Goal: Task Accomplishment & Management: Complete application form

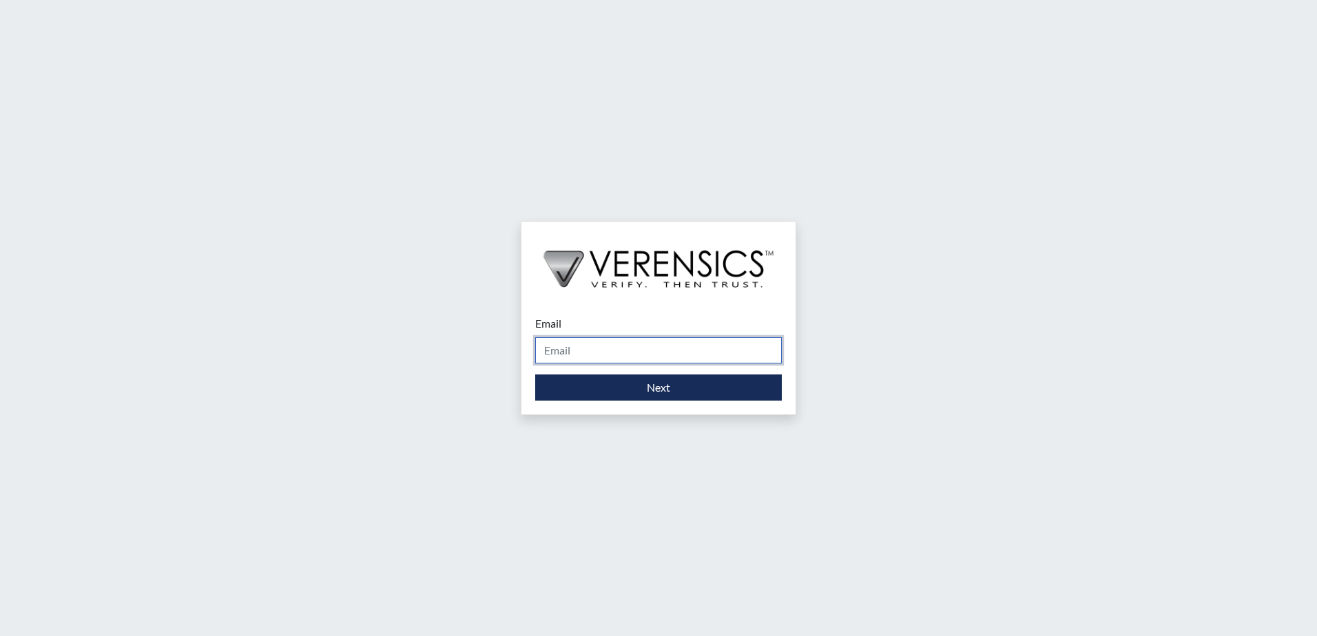
click at [560, 352] on input "Email" at bounding box center [658, 350] width 247 height 26
type input "[PERSON_NAME][EMAIL_ADDRESS][PERSON_NAME][DOMAIN_NAME]"
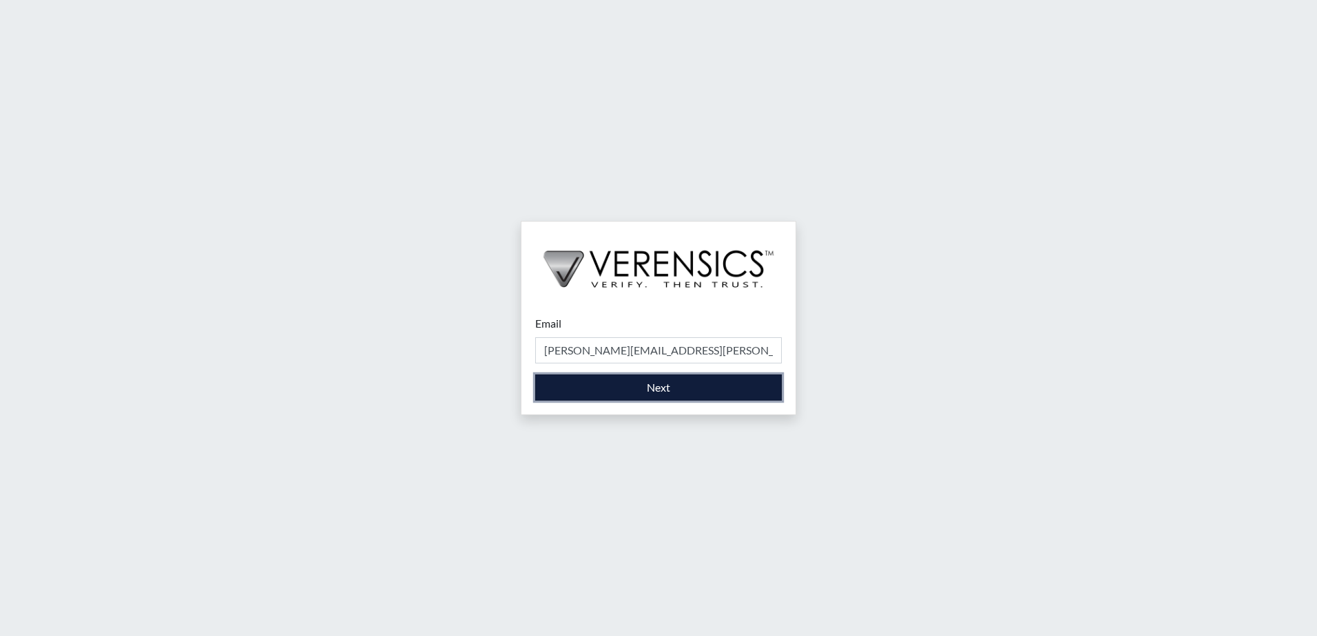
click at [634, 387] on button "Next" at bounding box center [658, 388] width 247 height 26
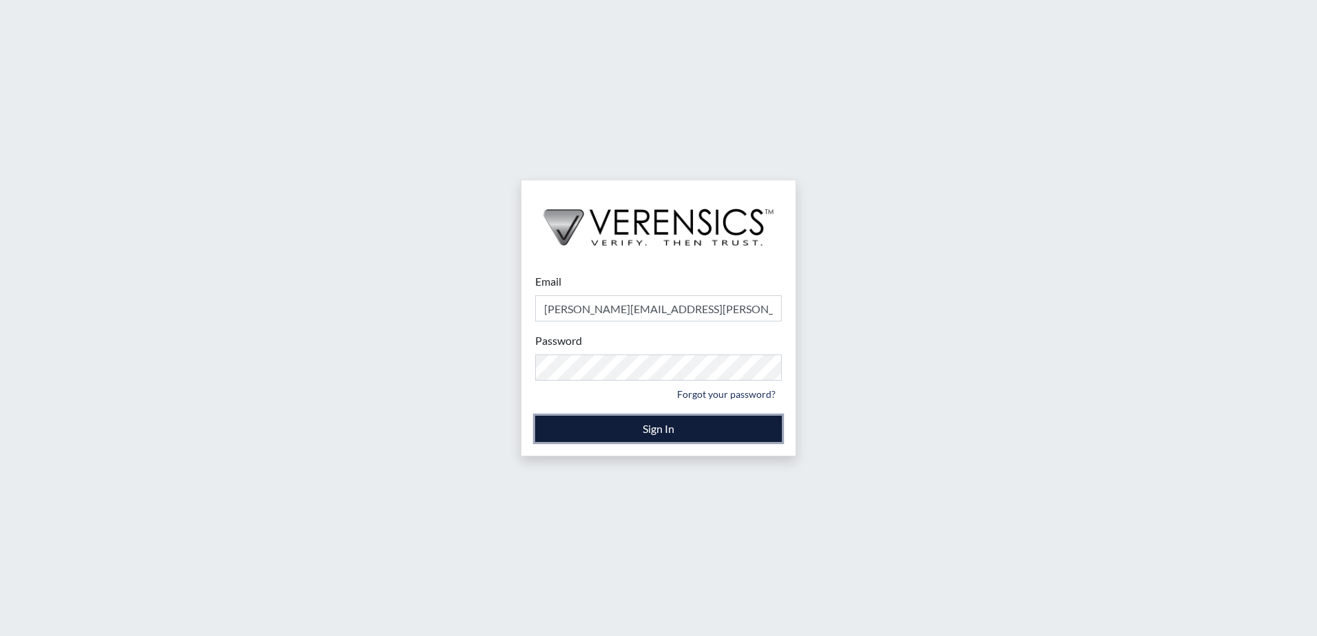
click at [671, 437] on button "Sign In" at bounding box center [658, 429] width 247 height 26
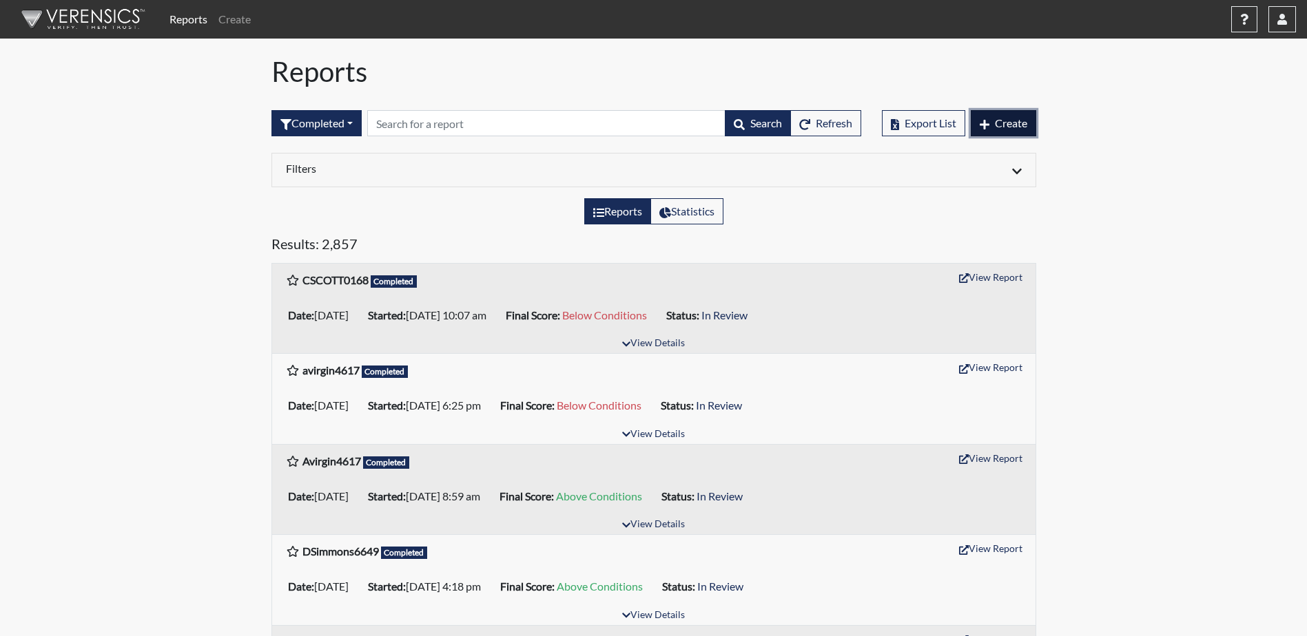
click at [999, 130] on button "Create" at bounding box center [1002, 123] width 65 height 26
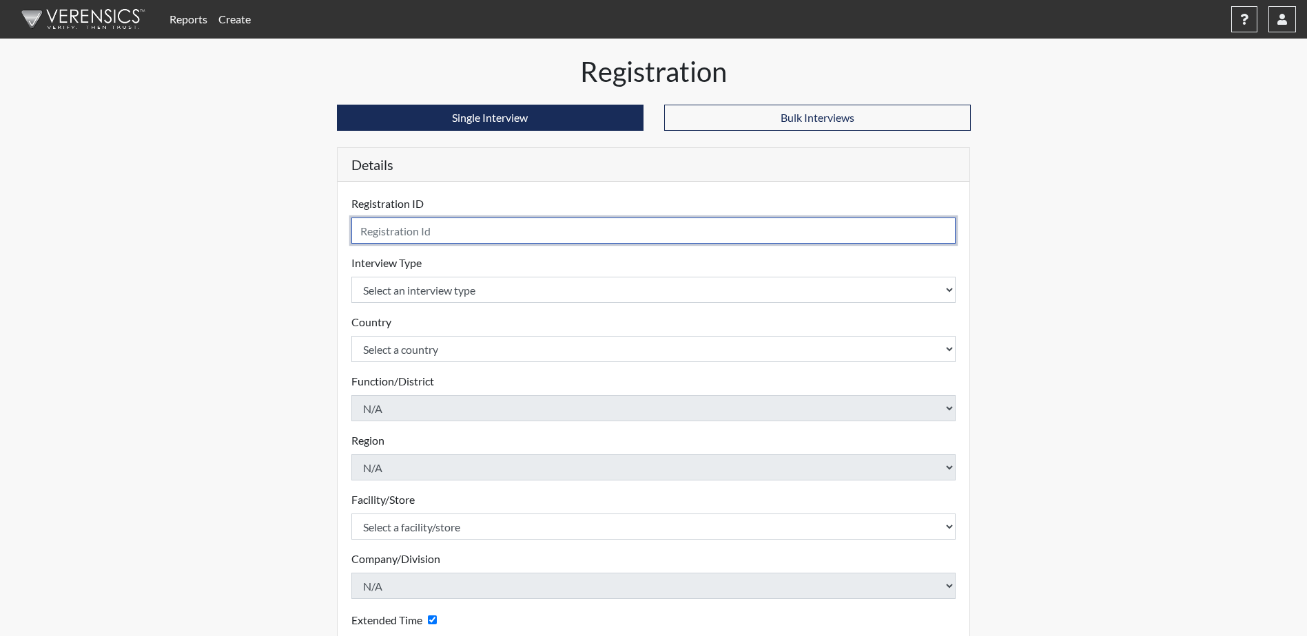
click at [404, 229] on input "text" at bounding box center [653, 231] width 605 height 26
type input "DDavis1774"
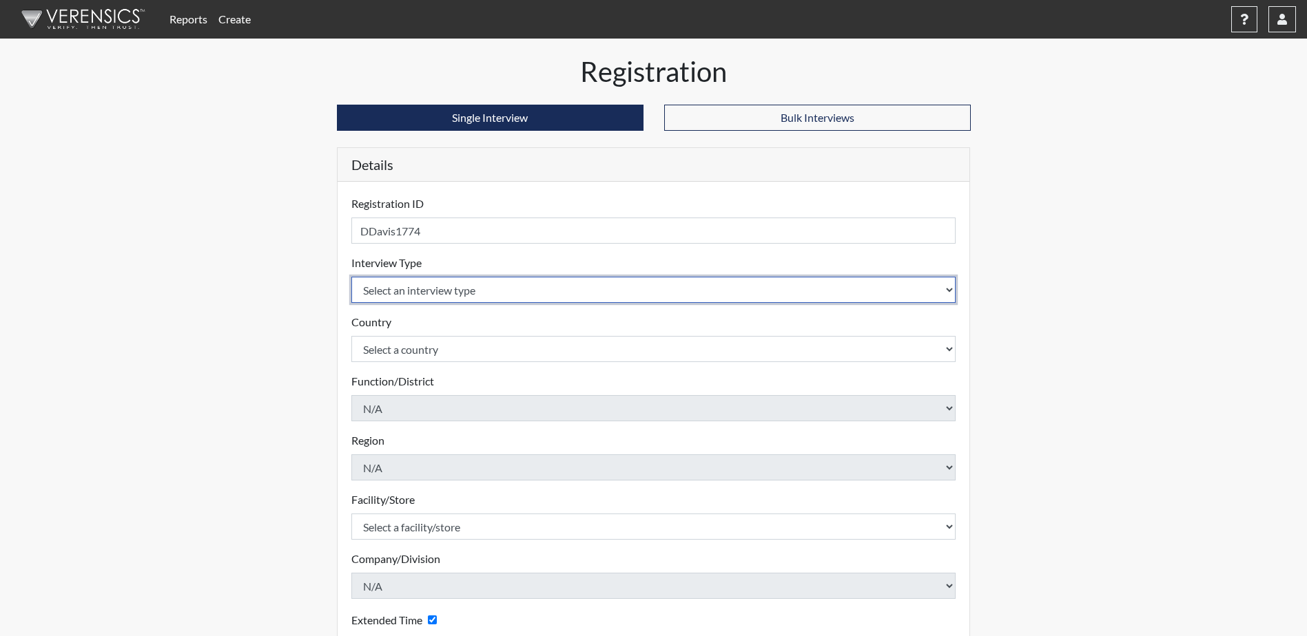
click at [944, 294] on select "Select an interview type Corrections Pre-Employment" at bounding box center [653, 290] width 605 height 26
select select "ff733e93-e1bf-11ea-9c9f-0eff0cf7eb8f"
click at [351, 277] on select "Select an interview type Corrections Pre-Employment" at bounding box center [653, 290] width 605 height 26
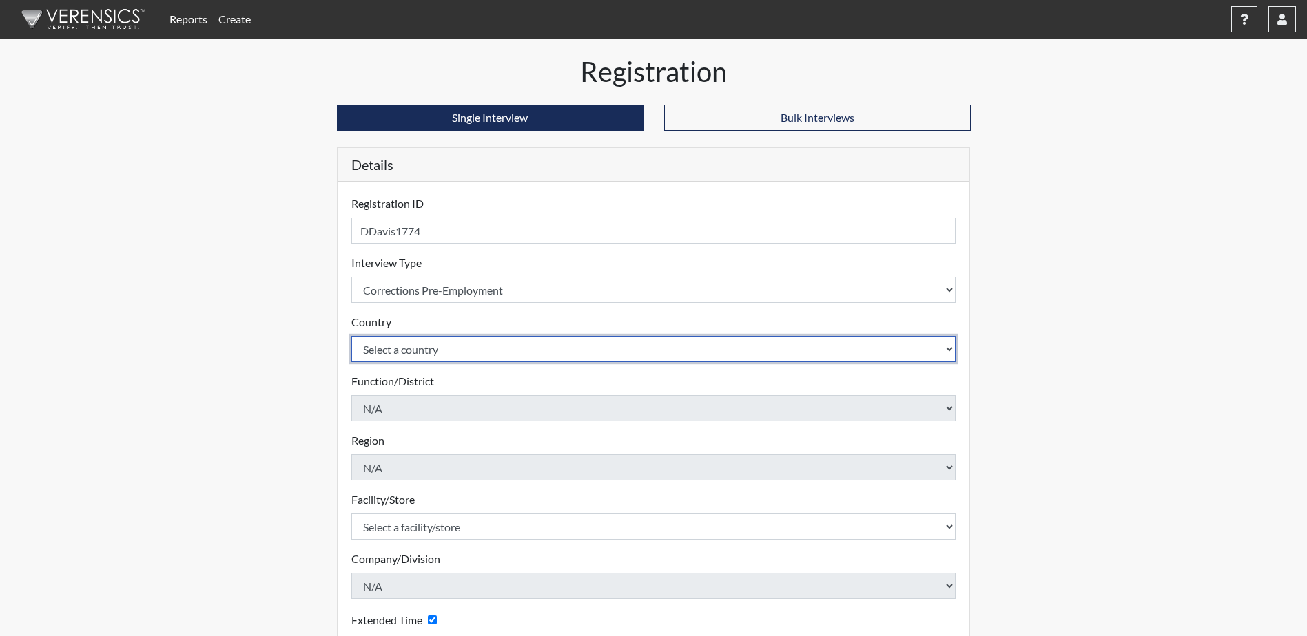
click at [934, 353] on select "Select a country [GEOGRAPHIC_DATA] [GEOGRAPHIC_DATA]" at bounding box center [653, 349] width 605 height 26
select select "united-states-of-[GEOGRAPHIC_DATA]"
click at [351, 336] on select "Select a country [GEOGRAPHIC_DATA] [GEOGRAPHIC_DATA]" at bounding box center [653, 349] width 605 height 26
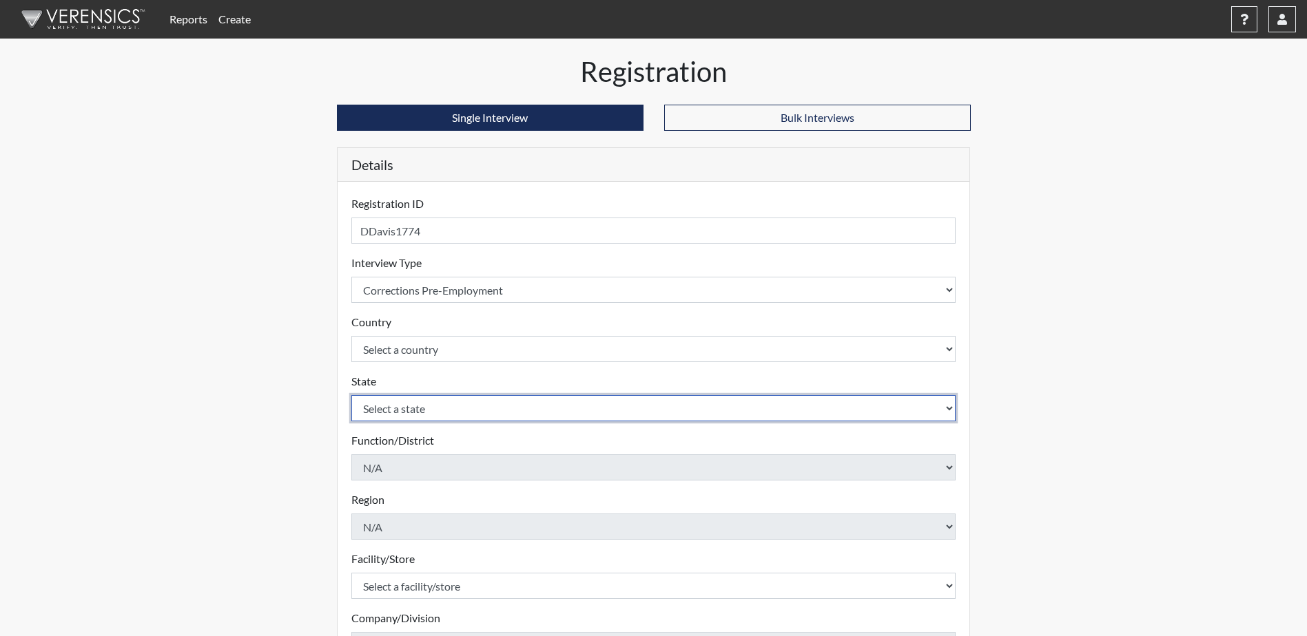
drag, startPoint x: 911, startPoint y: 411, endPoint x: 895, endPoint y: 408, distance: 16.1
click at [911, 411] on select "Select a state [US_STATE] [US_STATE] [US_STATE] [US_STATE] [US_STATE] [US_STATE…" at bounding box center [653, 408] width 605 height 26
select select "SC"
click at [351, 395] on select "Select a state [US_STATE] [US_STATE] [US_STATE] [US_STATE] [US_STATE] [US_STATE…" at bounding box center [653, 408] width 605 height 26
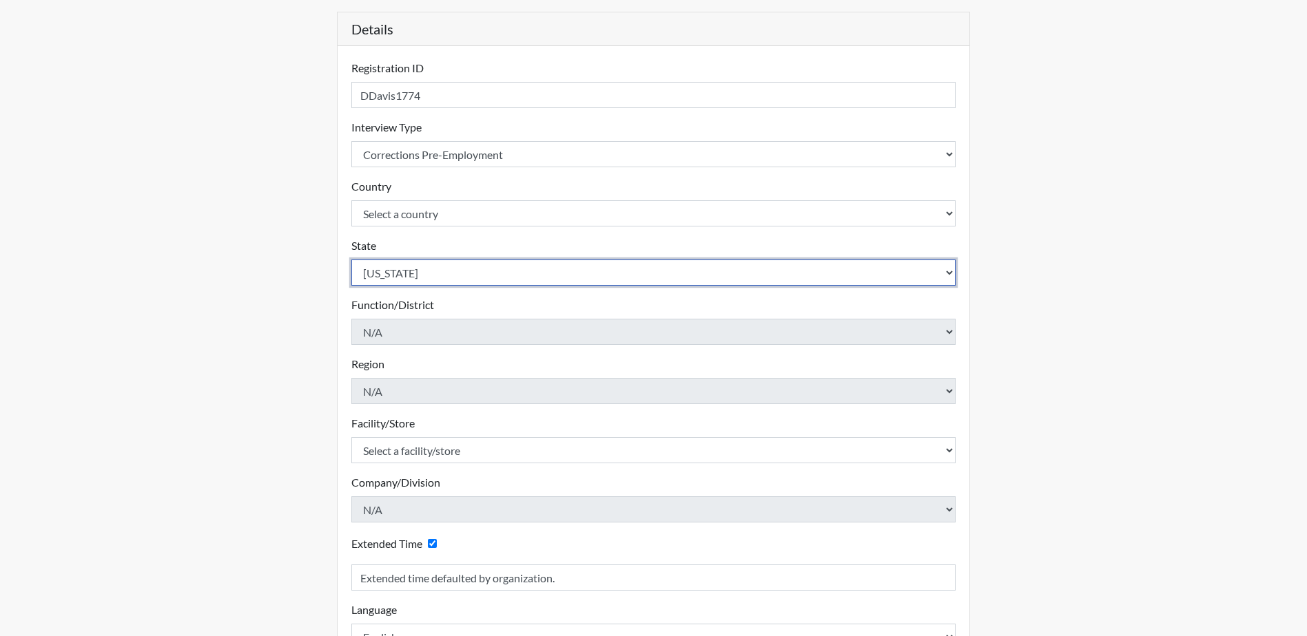
scroll to position [138, 0]
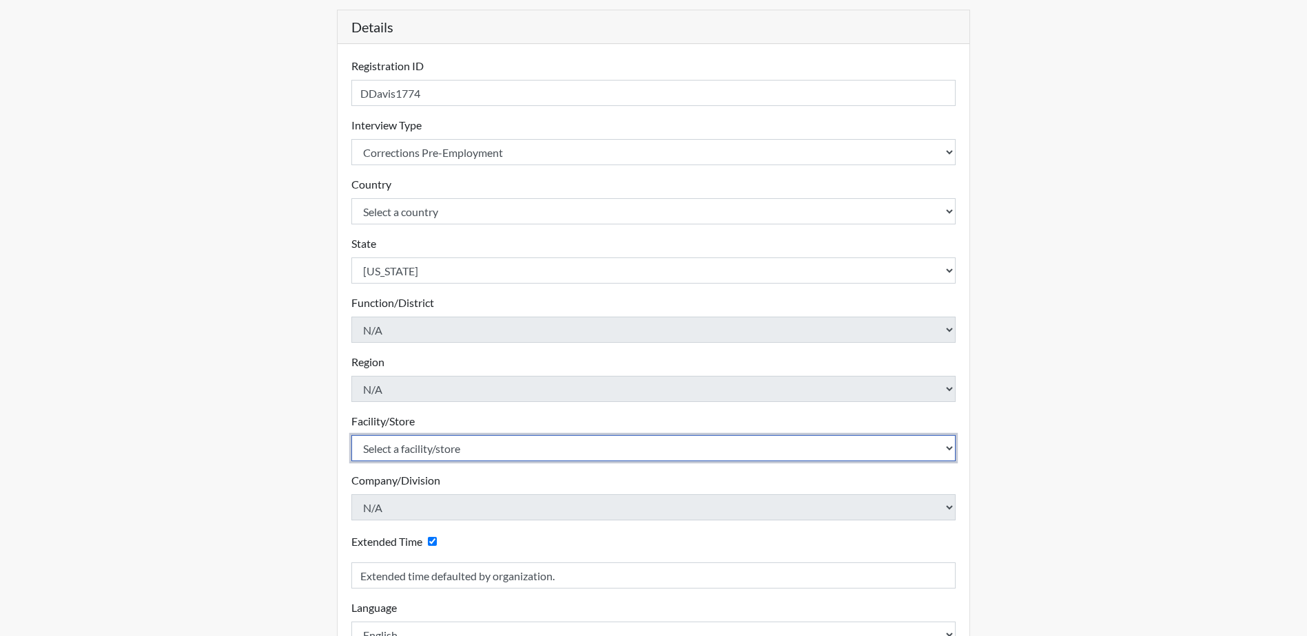
click at [944, 451] on select "Select a facility/store [GEOGRAPHIC_DATA] CI Broad River CI [PERSON_NAME] CI Di…" at bounding box center [653, 448] width 605 height 26
select select "61ab0ec9-3915-4257-bc03-7b4f61d7e4e7"
click at [351, 435] on select "Select a facility/store [GEOGRAPHIC_DATA] CI Broad River CI [PERSON_NAME] CI Di…" at bounding box center [653, 448] width 605 height 26
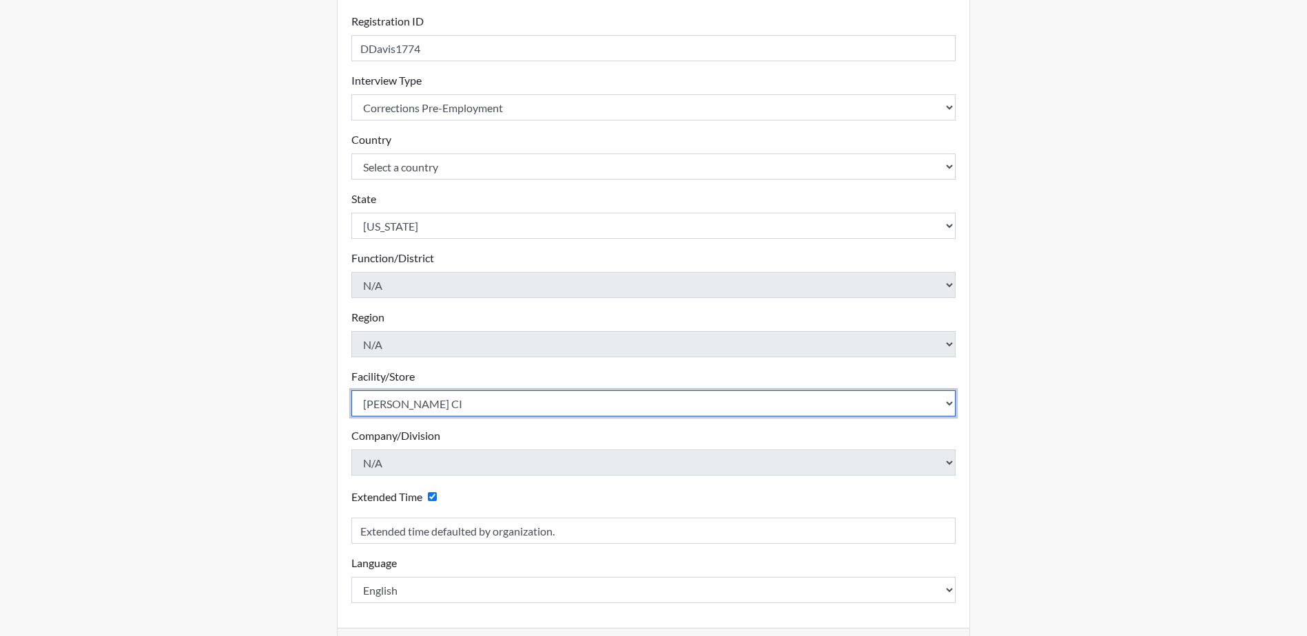
scroll to position [235, 0]
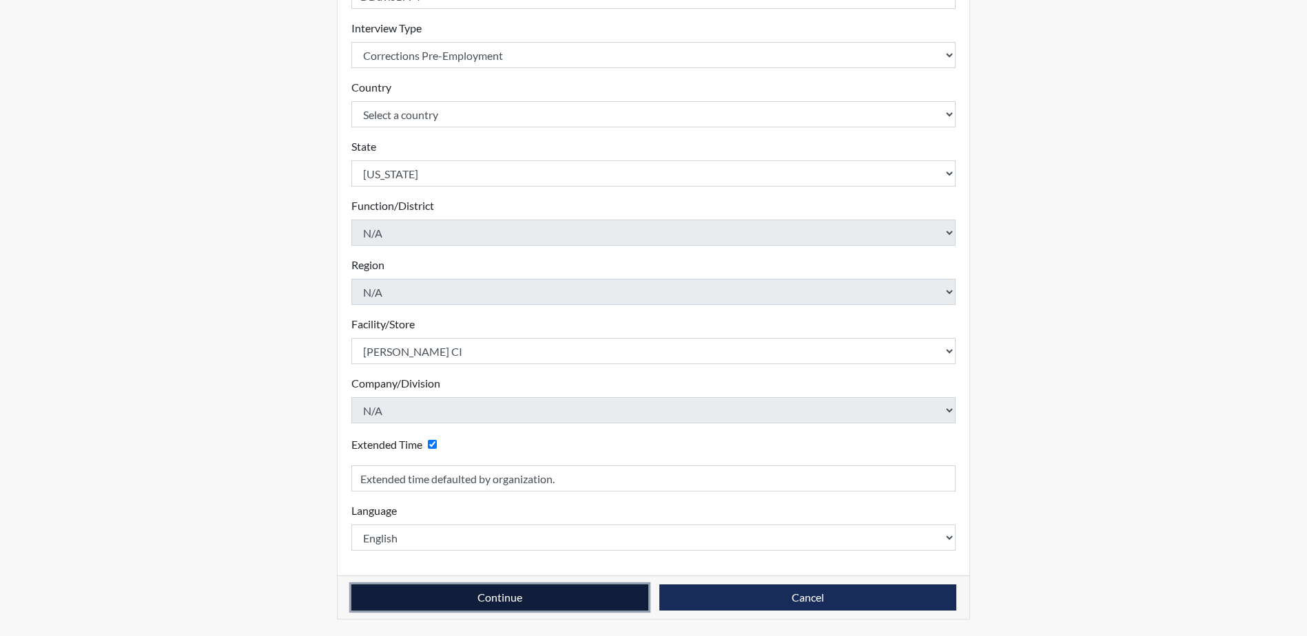
click at [522, 605] on button "Continue" at bounding box center [499, 598] width 297 height 26
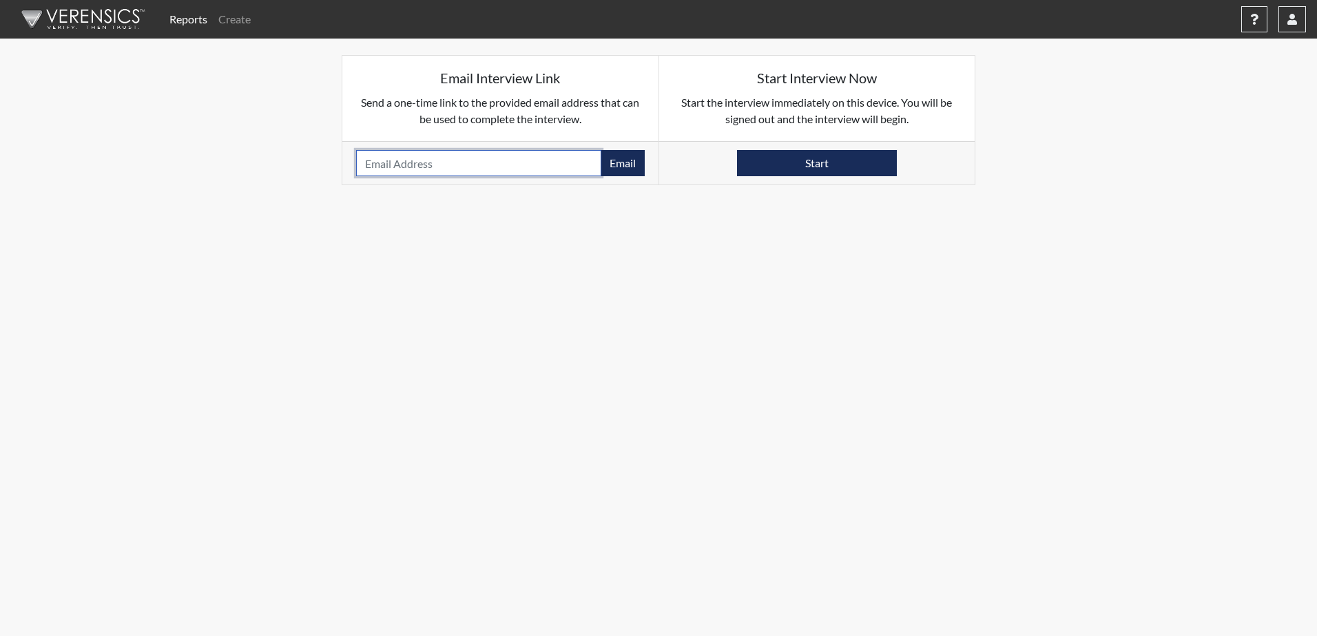
click at [398, 166] on input "email" at bounding box center [478, 163] width 245 height 26
type input "[EMAIL_ADDRESS][DOMAIN_NAME]"
click at [612, 168] on button "Email" at bounding box center [623, 163] width 44 height 26
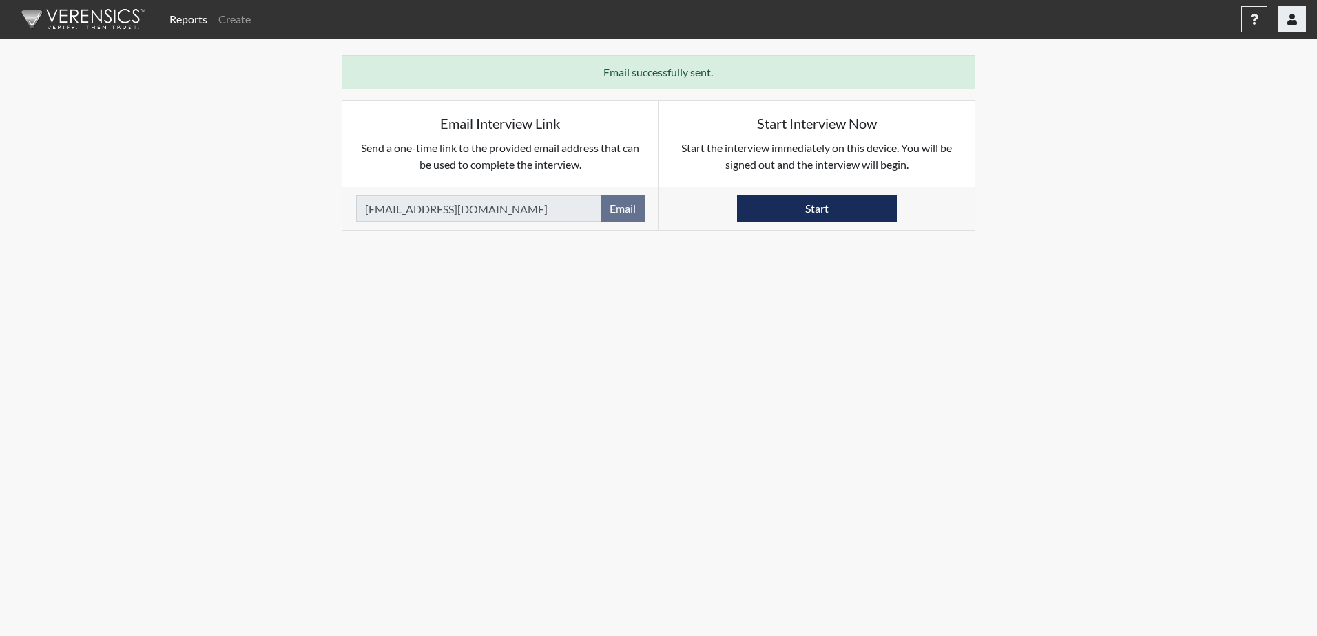
click at [1288, 29] on button "button" at bounding box center [1292, 19] width 28 height 26
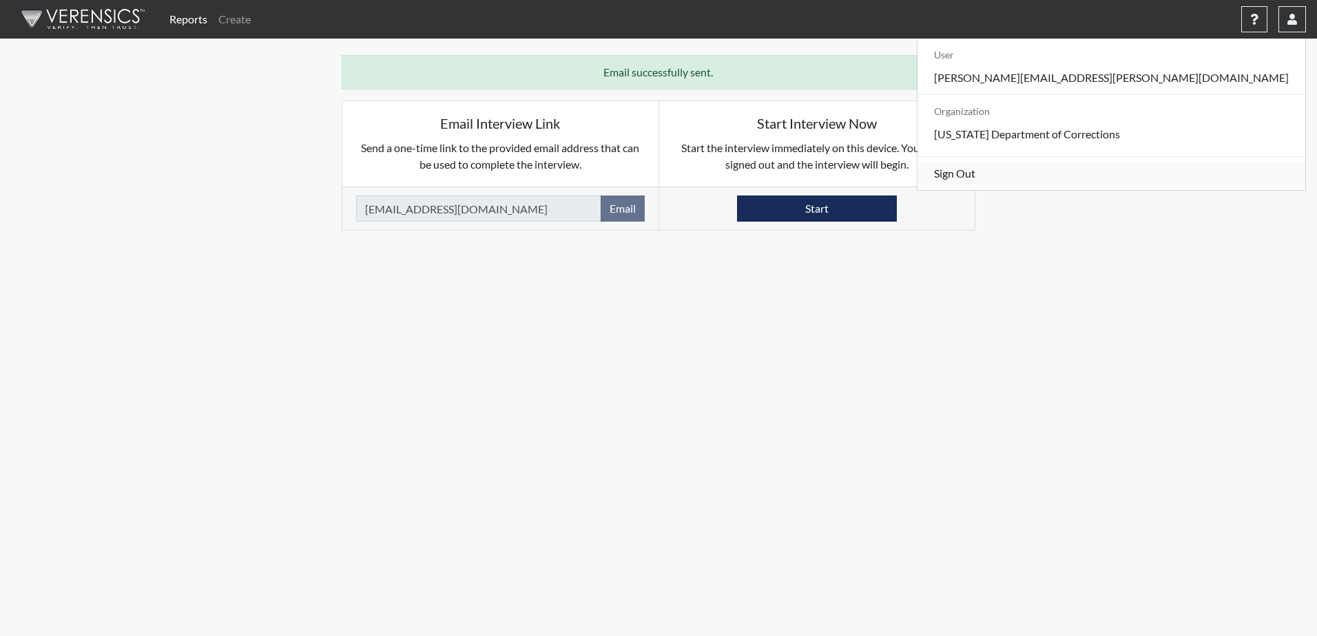
click at [1236, 185] on link "Sign Out" at bounding box center [1111, 174] width 388 height 22
